Goal: Find specific page/section

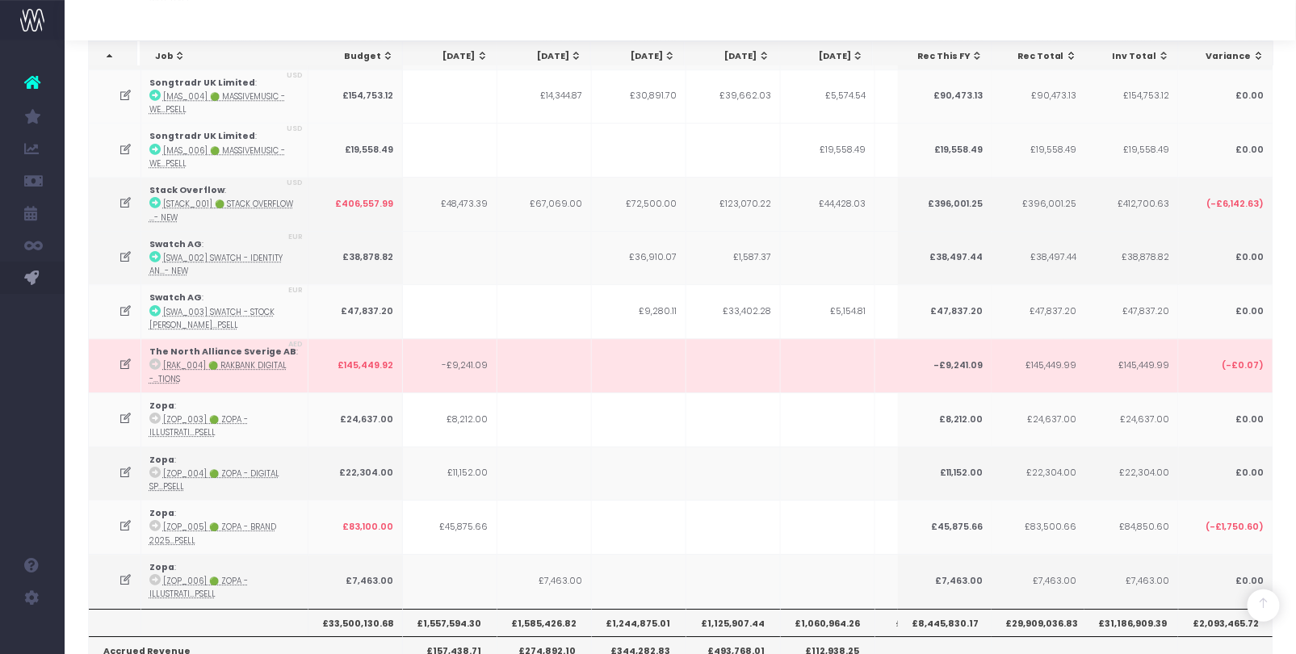
scroll to position [0, 291]
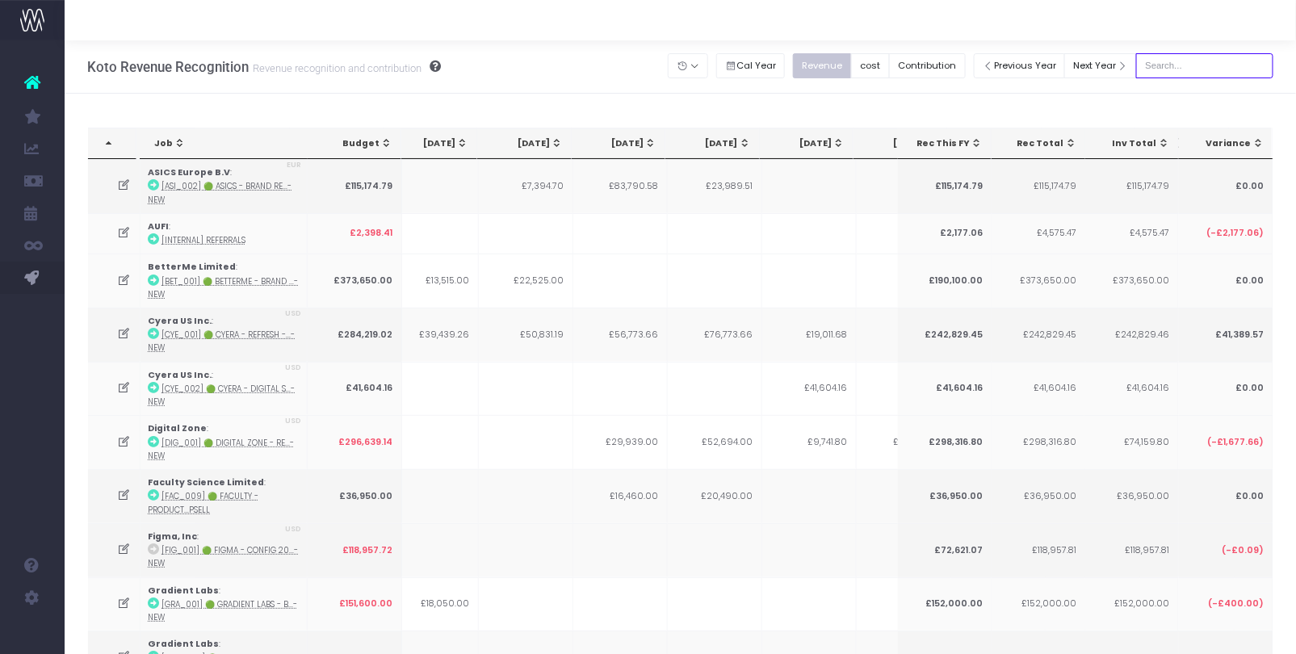
click at [1242, 59] on input "text" at bounding box center [1204, 65] width 137 height 25
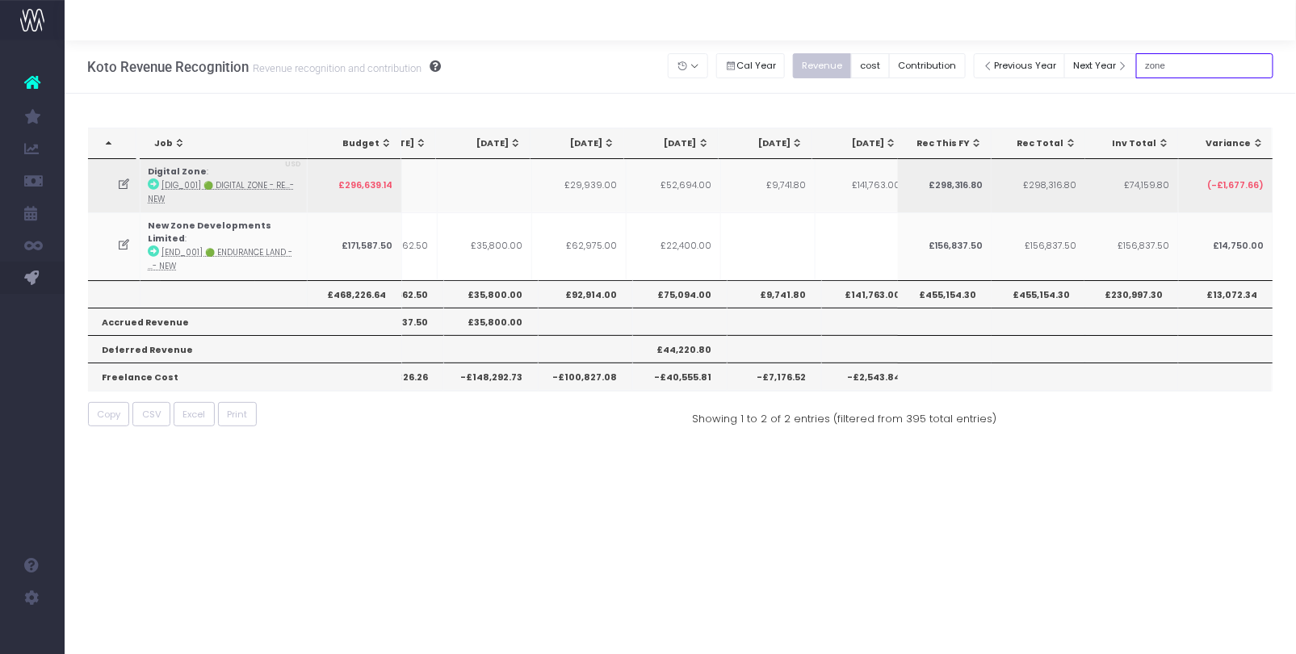
scroll to position [0, 249]
type input "z"
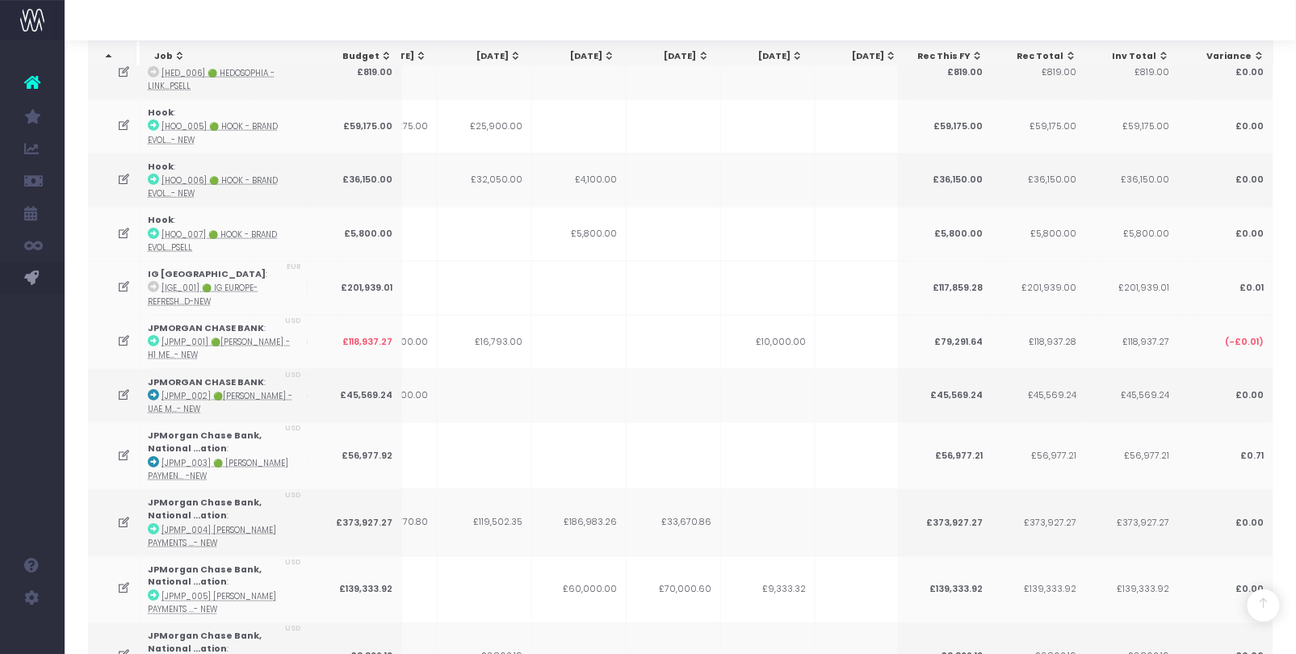
scroll to position [0, 0]
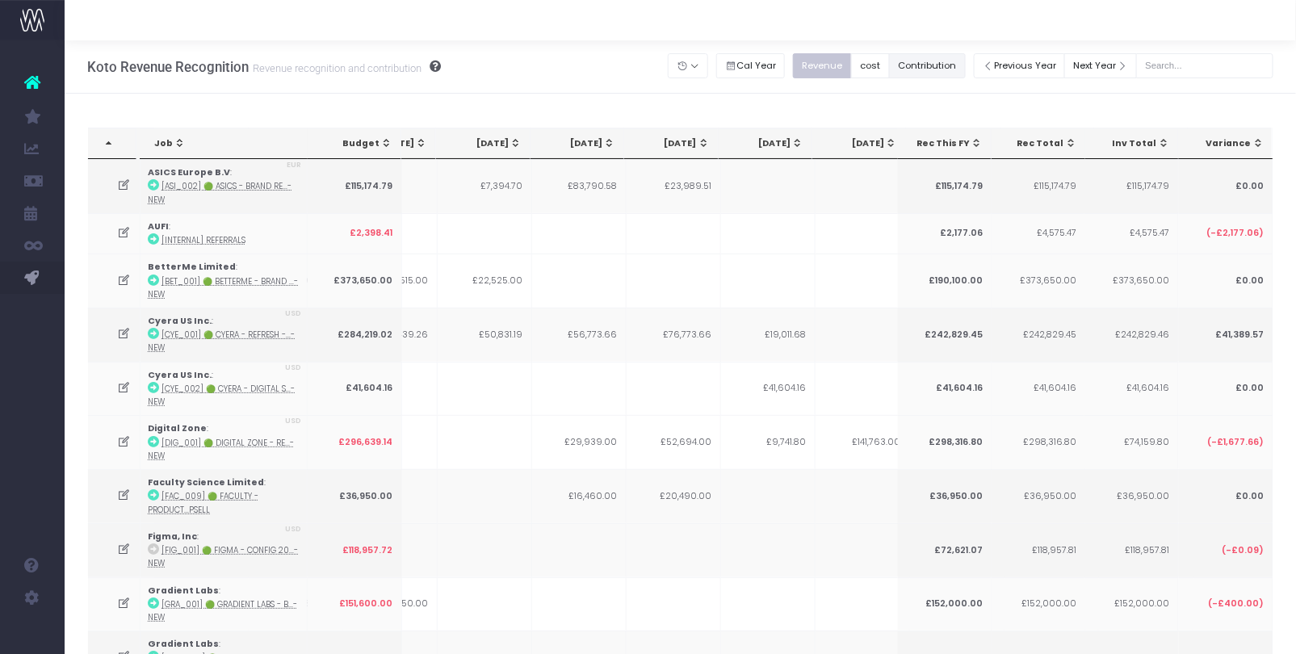
click at [966, 66] on button "Contribution" at bounding box center [927, 65] width 77 height 25
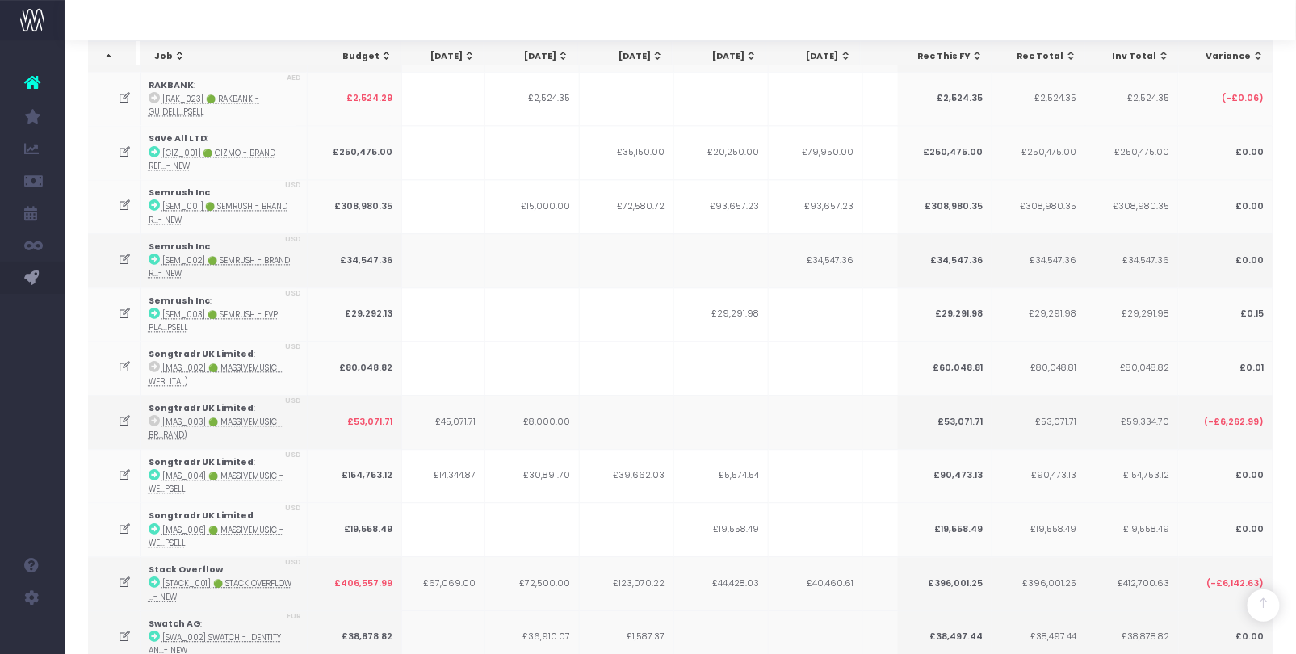
scroll to position [4087, 0]
